Goal: Navigation & Orientation: Find specific page/section

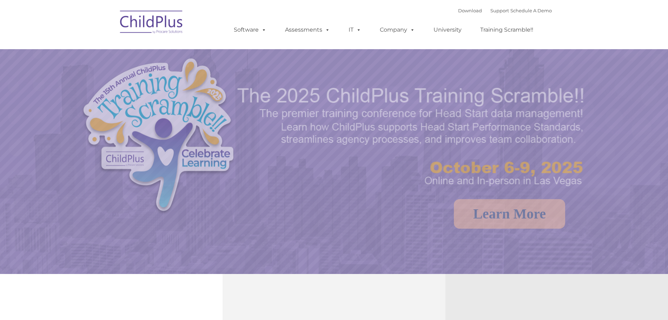
select select "MEDIUM"
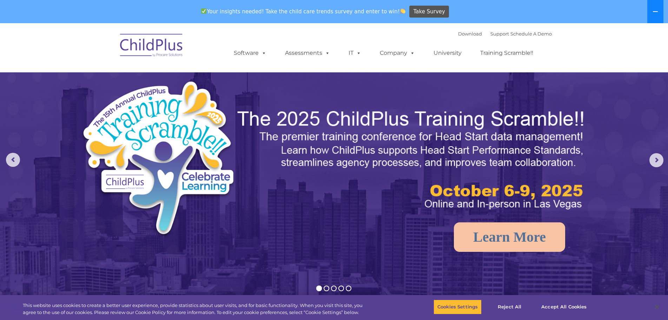
click at [658, 7] on button at bounding box center [655, 11] width 16 height 23
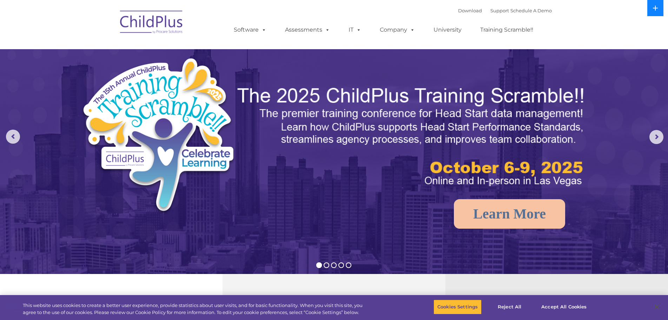
click at [658, 7] on button at bounding box center [655, 8] width 16 height 16
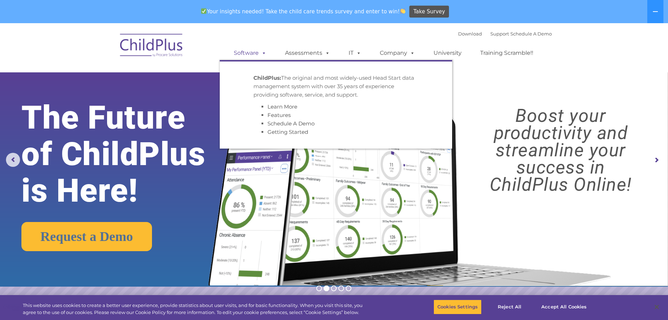
click at [260, 52] on span at bounding box center [263, 52] width 8 height 7
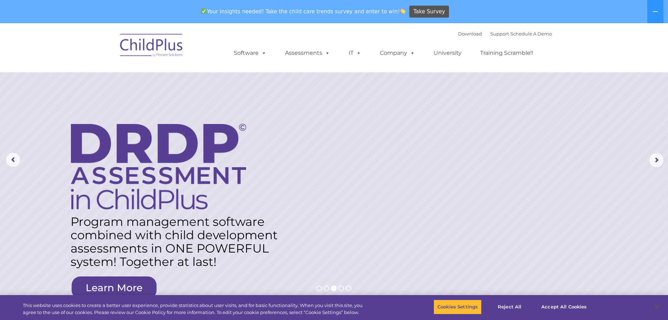
click at [151, 35] on img at bounding box center [152, 46] width 70 height 35
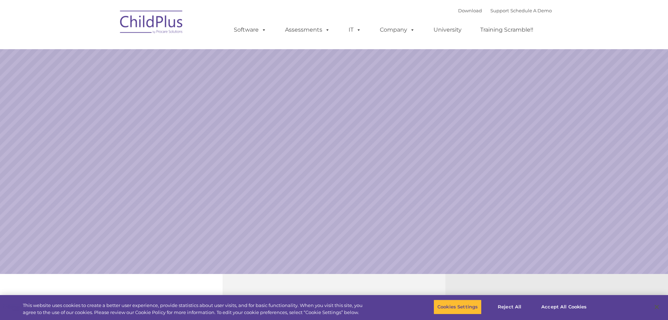
select select "MEDIUM"
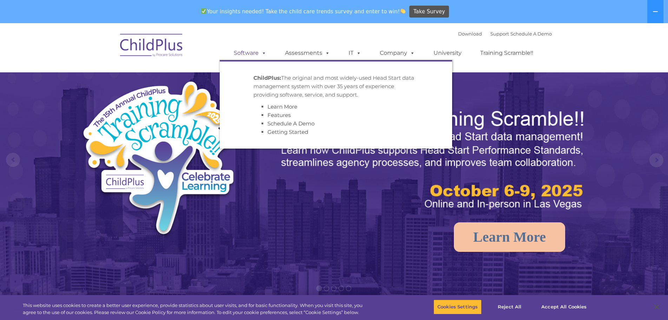
click at [263, 49] on span at bounding box center [263, 52] width 8 height 7
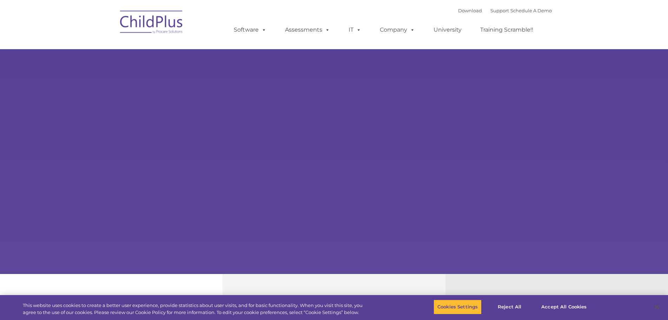
select select "MEDIUM"
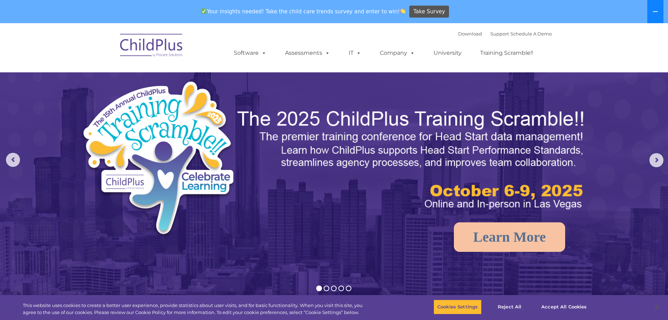
click at [649, 17] on button at bounding box center [655, 11] width 16 height 23
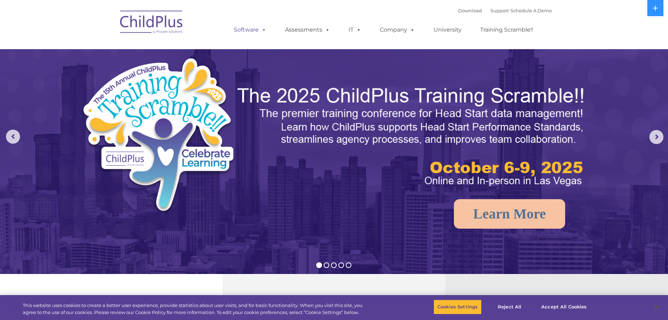
click at [255, 31] on link "Software" at bounding box center [250, 30] width 47 height 14
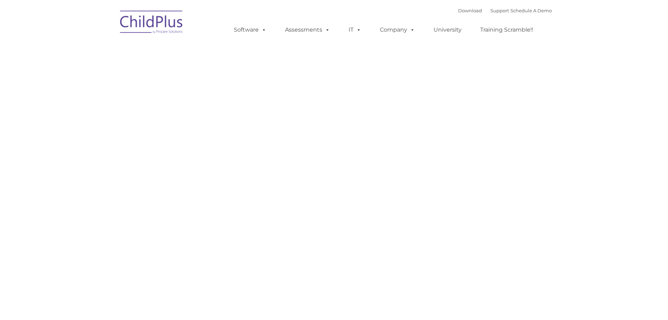
type input ""
